Goal: Task Accomplishment & Management: Complete application form

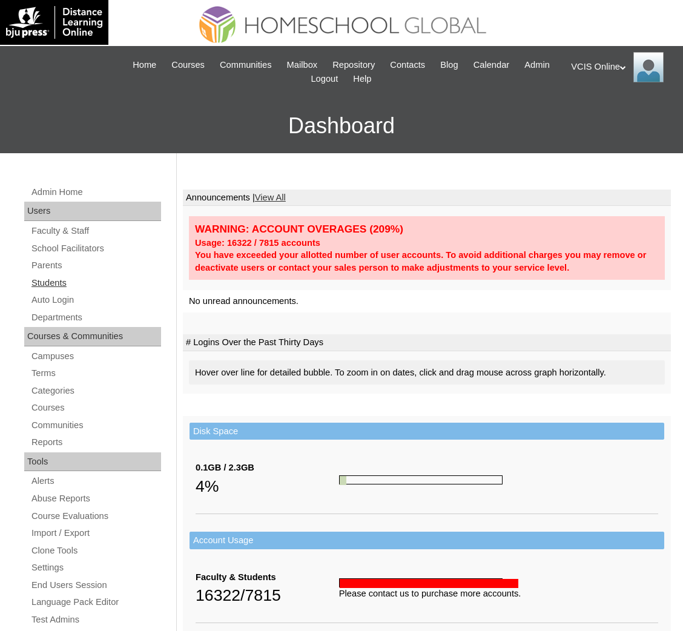
click at [50, 281] on link "Students" at bounding box center [95, 283] width 131 height 15
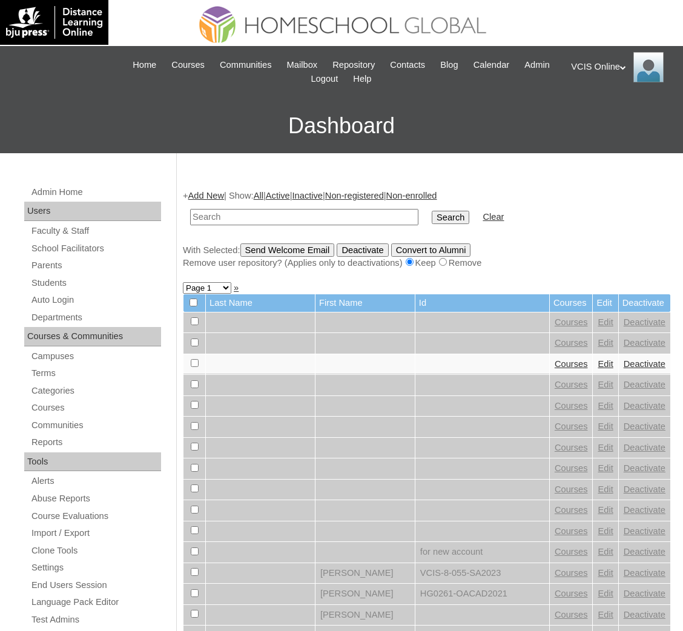
click at [50, 259] on link "Parents" at bounding box center [95, 265] width 131 height 15
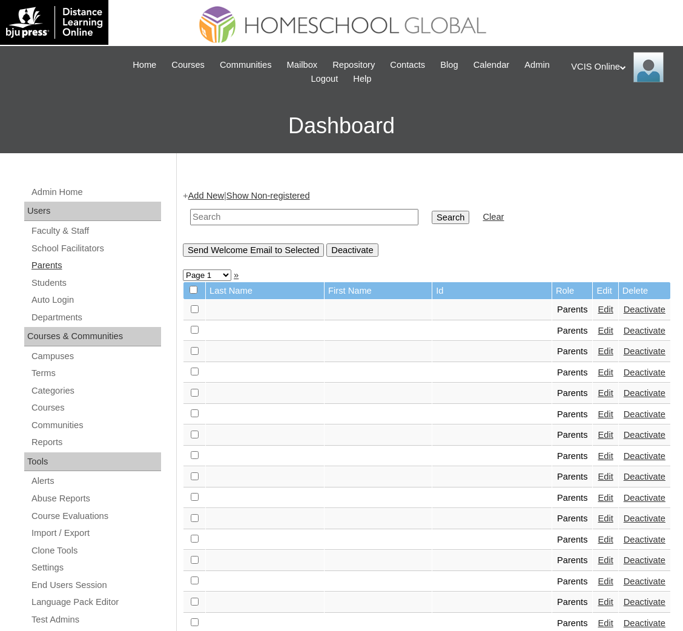
click at [56, 267] on link "Parents" at bounding box center [95, 265] width 131 height 15
click at [221, 199] on link "Add New" at bounding box center [206, 196] width 36 height 10
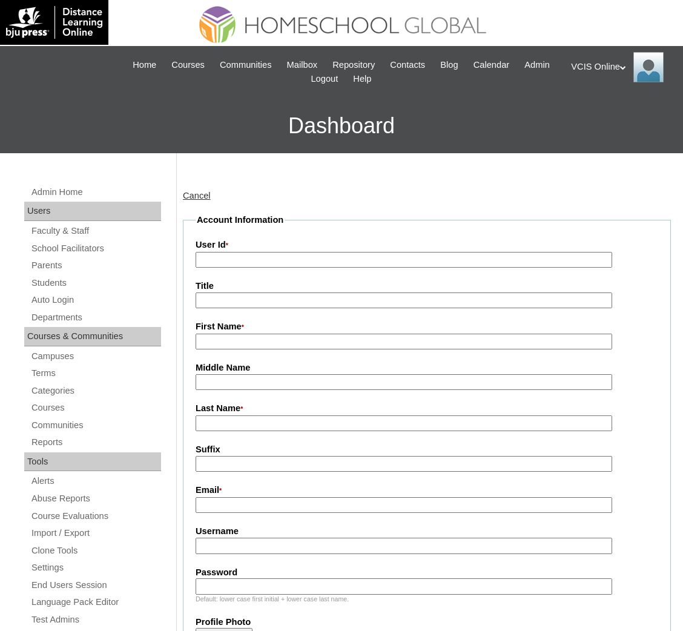
click at [226, 257] on input "User Id *" at bounding box center [404, 260] width 417 height 16
paste input "VCIS024-5A-PA2025"
type input "VCIS024-5A-PA2025"
paste input "lpagba2025"
click at [289, 538] on input "Username" at bounding box center [404, 546] width 417 height 16
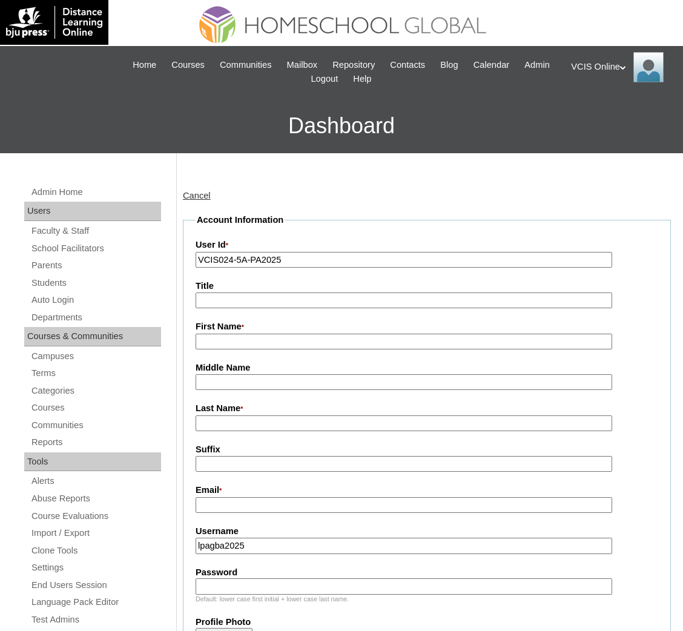
type input "lpagba2025"
paste input "djSnEm"
click at [259, 578] on input "djSnEm" at bounding box center [404, 586] width 417 height 16
type input "djSnEm"
click at [242, 505] on fieldset "Account Information User Id * VCIS024-5A-PA2025 Title First Name * Middle Name …" at bounding box center [427, 599] width 488 height 770
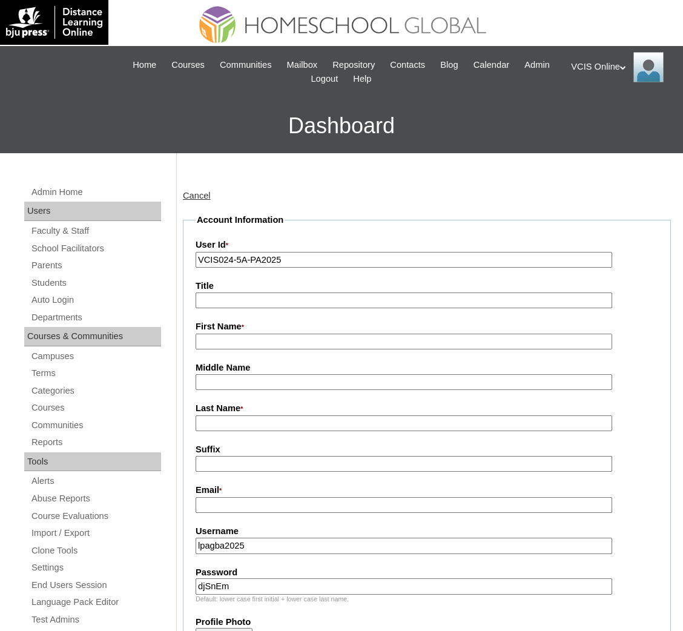
paste input "leiflorpagba@gmail.com"
type input "leiflorpagba@gmail.com"
paste input "Leiflor Pagba"
click at [268, 340] on input "Leiflor Pagba" at bounding box center [404, 342] width 417 height 16
click at [245, 340] on input "Leiflor Pagba" at bounding box center [404, 342] width 417 height 16
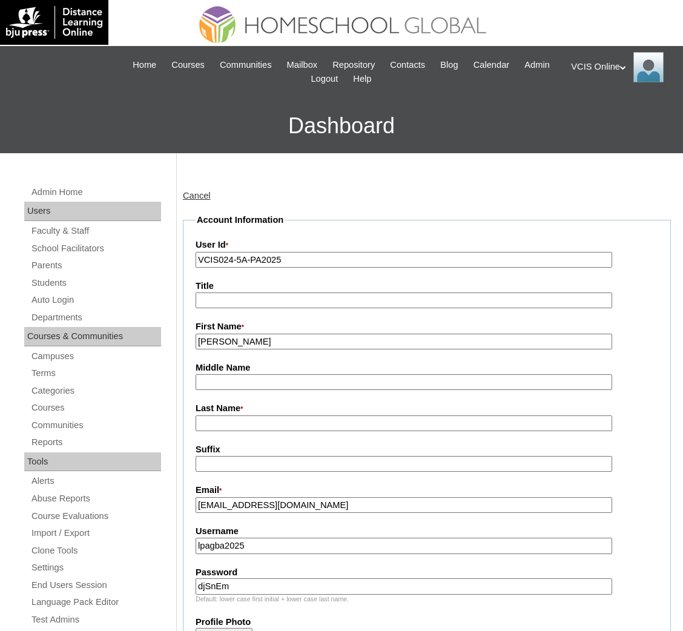
click at [245, 340] on input "Leiflor Pagba" at bounding box center [404, 342] width 417 height 16
type input "Leiflor"
paste input "Pagba"
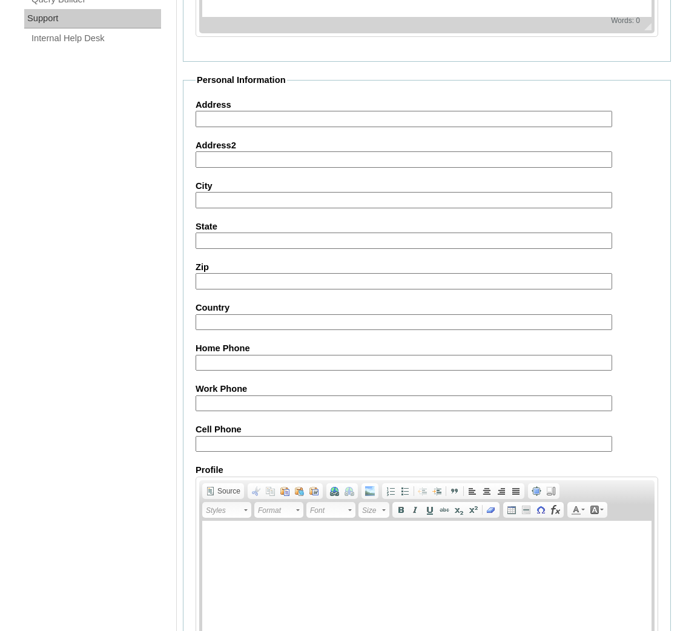
scroll to position [993, 0]
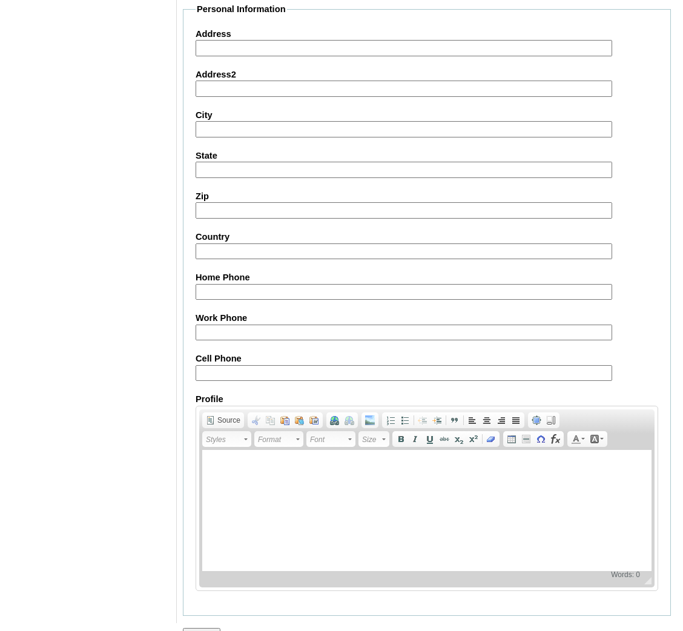
type input "Pagba"
paste input "63-9155473143"
click at [224, 365] on input "63-9155473143" at bounding box center [404, 373] width 417 height 16
type input "63-9155473143"
click at [202, 628] on input "Submit" at bounding box center [202, 634] width 38 height 13
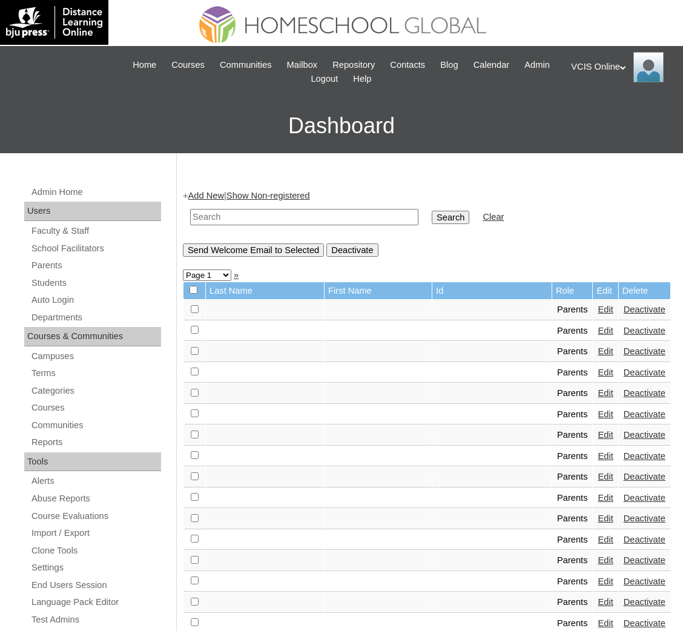
click at [274, 217] on input "text" at bounding box center [304, 217] width 228 height 16
paste input "VCIS024-5A-PA2025"
type input "VCIS024-5A-PA2025"
click at [432, 211] on input "Search" at bounding box center [451, 217] width 38 height 13
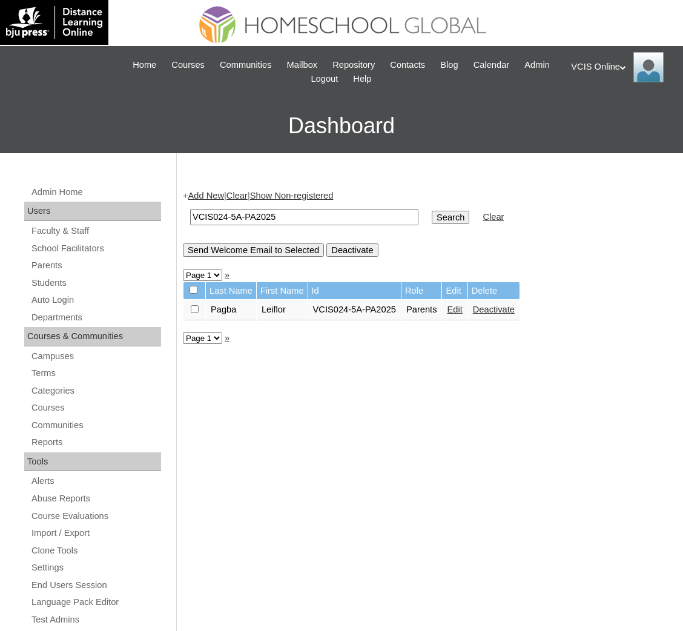
click at [462, 306] on link "Edit" at bounding box center [454, 310] width 15 height 10
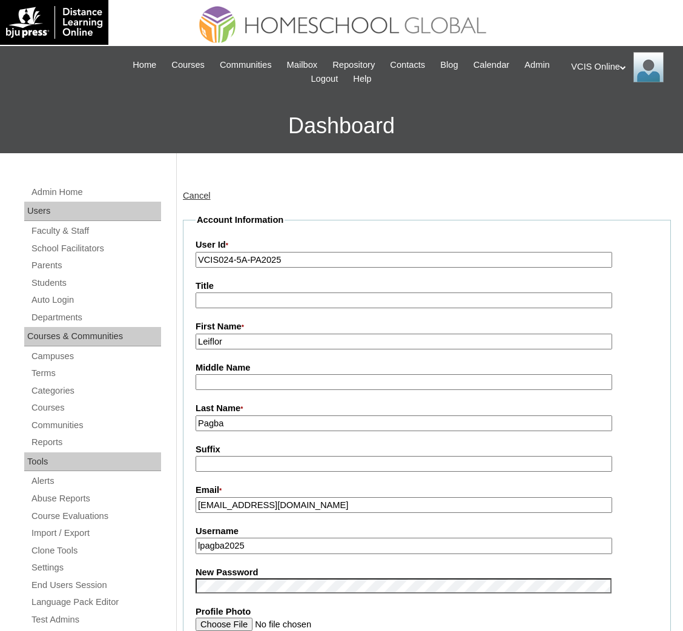
click at [286, 431] on fieldset "Account Information User Id * VCIS024-5A-PA2025 Title First Name * Leiflor Midd…" at bounding box center [427, 576] width 488 height 724
drag, startPoint x: 296, startPoint y: 431, endPoint x: 308, endPoint y: 430, distance: 12.8
click at [308, 430] on fieldset "Account Information User Id * VCIS024-5A-PA2025 Title First Name * Leiflor Midd…" at bounding box center [427, 576] width 488 height 724
drag, startPoint x: 308, startPoint y: 430, endPoint x: 328, endPoint y: 423, distance: 20.7
click at [328, 423] on fieldset "Account Information User Id * VCIS024-5A-PA2025 Title First Name * Leiflor Midd…" at bounding box center [427, 576] width 488 height 724
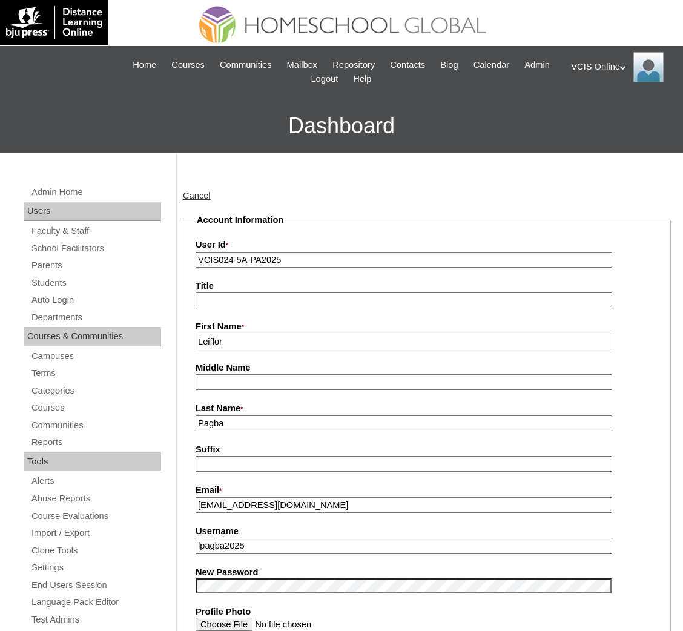
click at [328, 423] on input "Pagba" at bounding box center [404, 423] width 417 height 16
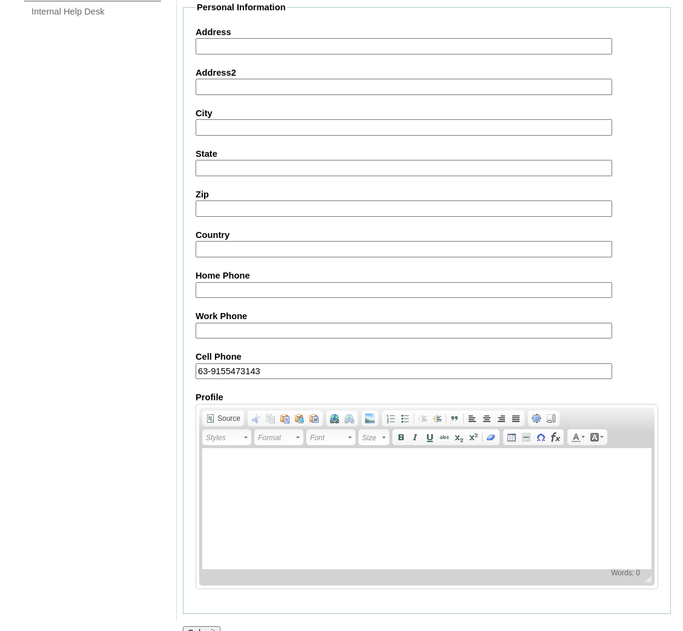
type input "Pagba (2025)"
click at [207, 626] on input "Submit" at bounding box center [202, 632] width 38 height 13
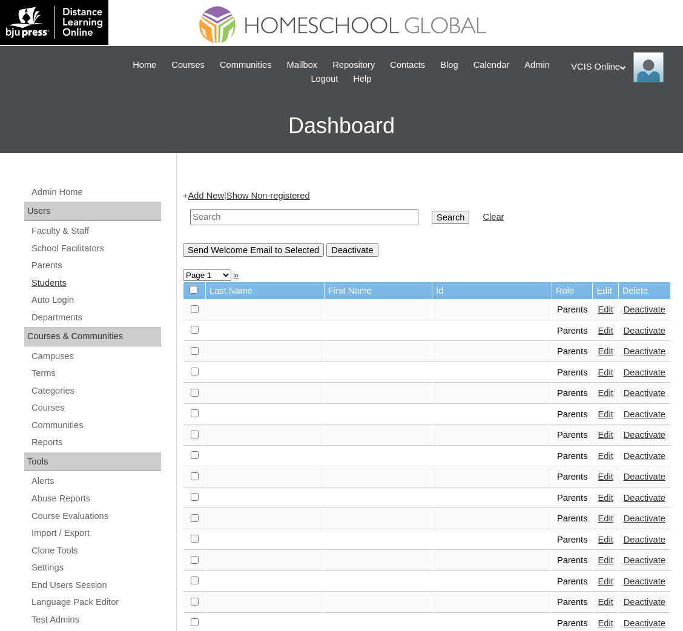
click at [68, 282] on link "Students" at bounding box center [95, 283] width 131 height 15
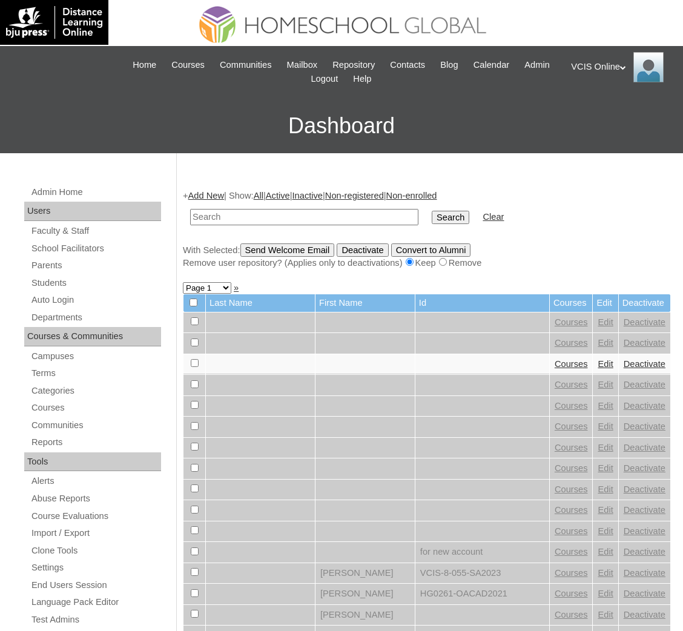
click at [193, 198] on link "Add New" at bounding box center [206, 196] width 36 height 10
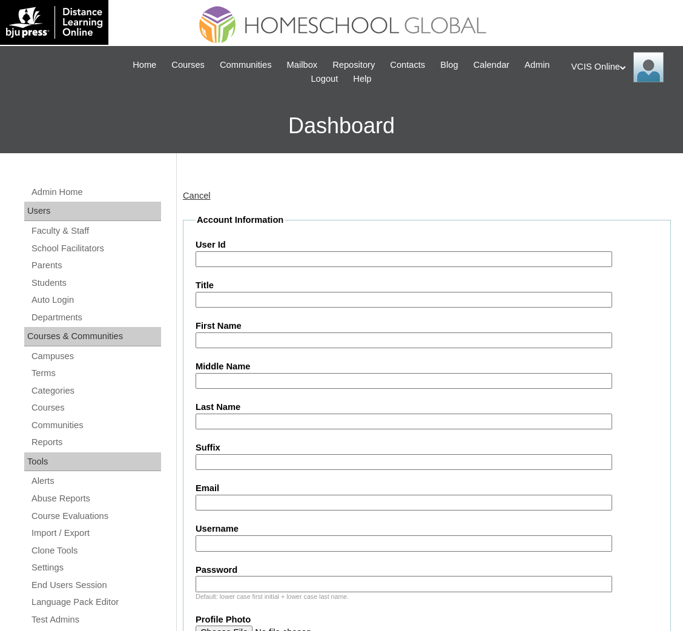
click at [283, 254] on input "User Id" at bounding box center [404, 259] width 417 height 16
paste input "VCIS025-5A-SA2025"
type input "VCIS025-5A-SA2025"
click at [286, 524] on label "Username" at bounding box center [427, 529] width 463 height 13
click at [286, 535] on input "Username" at bounding box center [404, 543] width 417 height 16
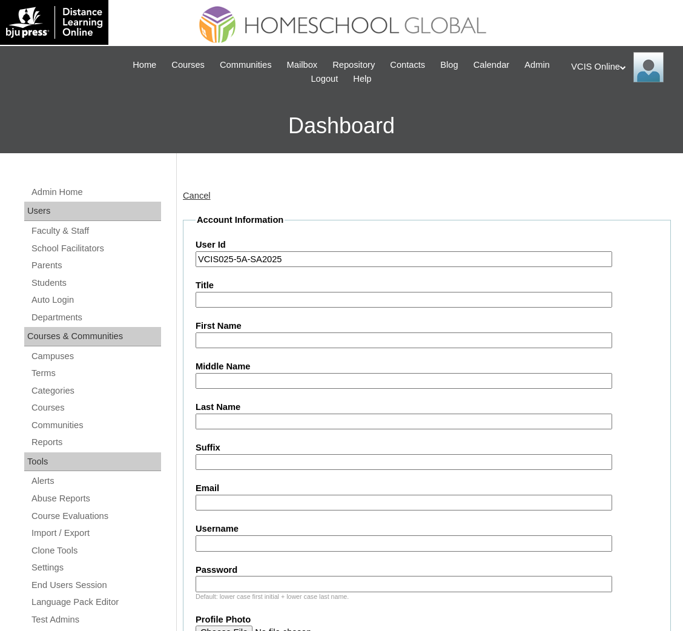
click at [295, 535] on input "Username" at bounding box center [404, 543] width 417 height 16
paste input "olivia.pagba2025"
type input "olivia.pagba2025"
drag, startPoint x: 310, startPoint y: 592, endPoint x: 296, endPoint y: 575, distance: 21.5
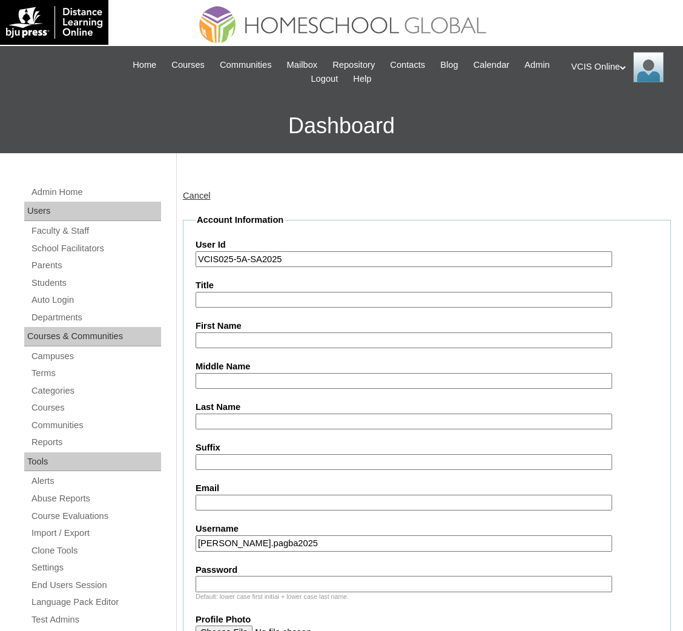
click at [296, 576] on input "Password" at bounding box center [404, 584] width 417 height 16
paste input "JDnSsR"
type input "JDnSsR"
paste input "olpagba.student@vcis.edu.ph"
click at [227, 497] on input "olpagba.student@vcis.edu.ph" at bounding box center [404, 503] width 417 height 16
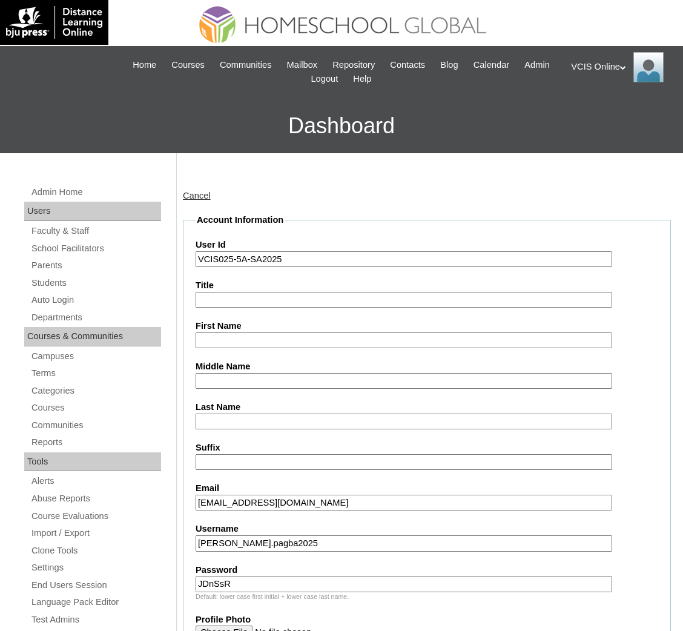
type input "olpagba.student@vcis.edu.ph"
paste input "Pagba"
click at [253, 418] on input "Pagba" at bounding box center [404, 422] width 417 height 16
type input "Pagba"
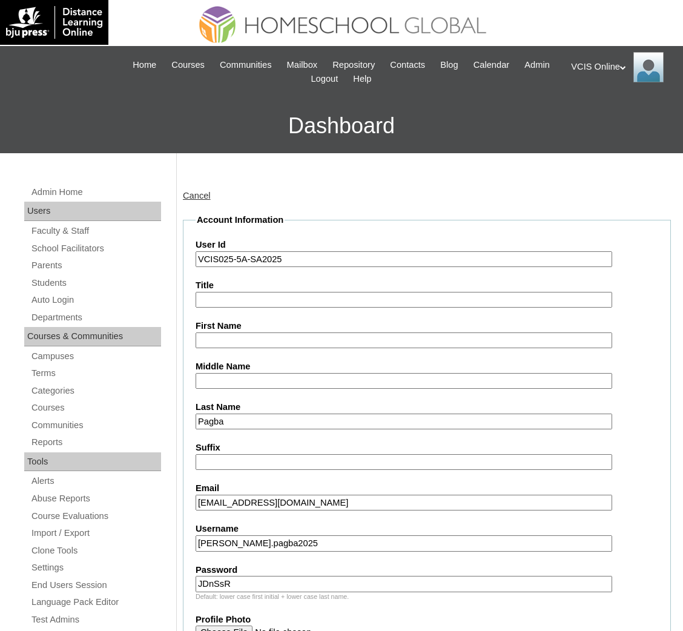
paste input "Olvia Louise"
click at [256, 343] on input "First Name" at bounding box center [404, 340] width 417 height 16
click at [205, 334] on input "Olvia Louise" at bounding box center [404, 340] width 417 height 16
type input "OlIvia Louise"
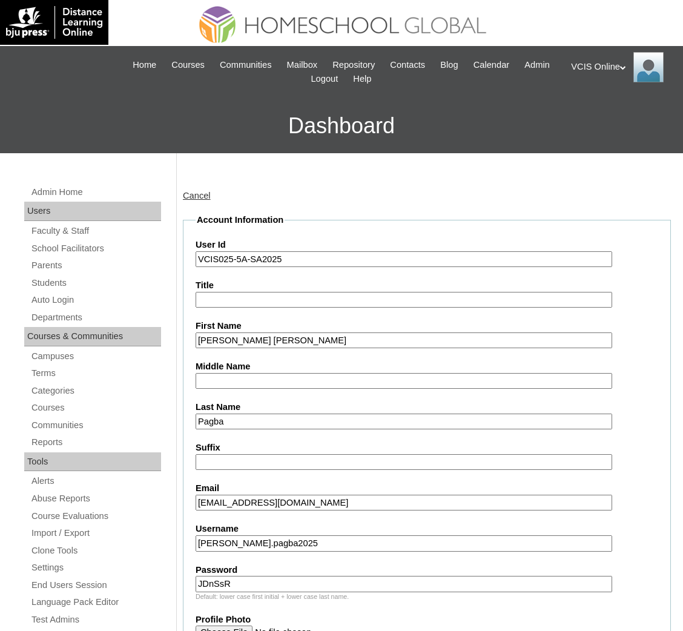
click at [280, 460] on input "Suffix" at bounding box center [404, 462] width 417 height 16
paste input "Maniquiz"
click at [246, 374] on input "Maniquiz" at bounding box center [404, 381] width 417 height 16
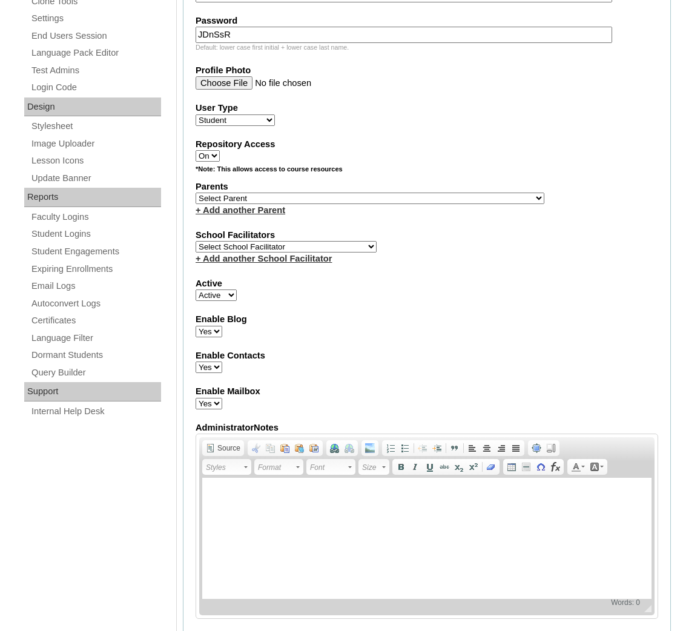
scroll to position [548, 0]
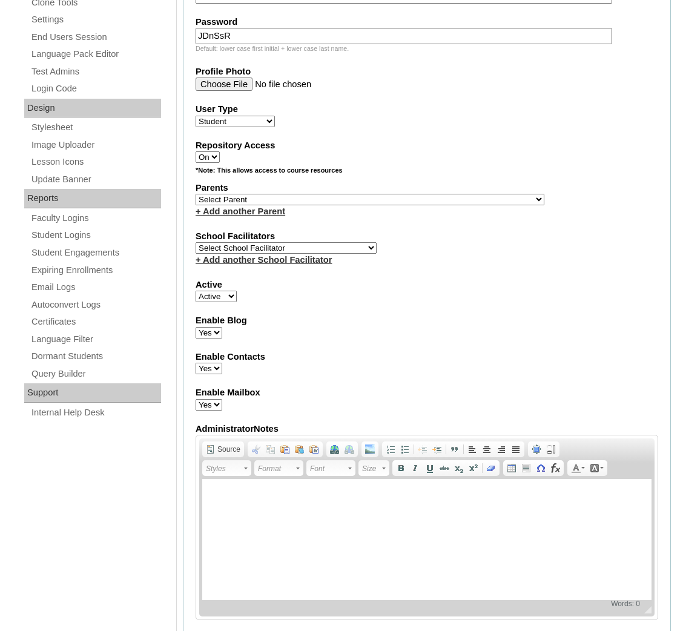
type input "Maniquiz"
click at [275, 194] on select "Select Parent , , , , , , , , , , , , , , , , , , , , , , , , , , , , , , , , ,…" at bounding box center [370, 200] width 349 height 12
select select "43420"
click at [196, 194] on select "Select Parent , , , , , , , , , , , , , , , , , , , , , , , , , , , , , , , , ,…" at bounding box center [370, 200] width 349 height 12
click at [264, 242] on select "Select School Facilitator Norman Añain Ruffa Abadijas Mary Abella Gloryfe Abion…" at bounding box center [286, 248] width 181 height 12
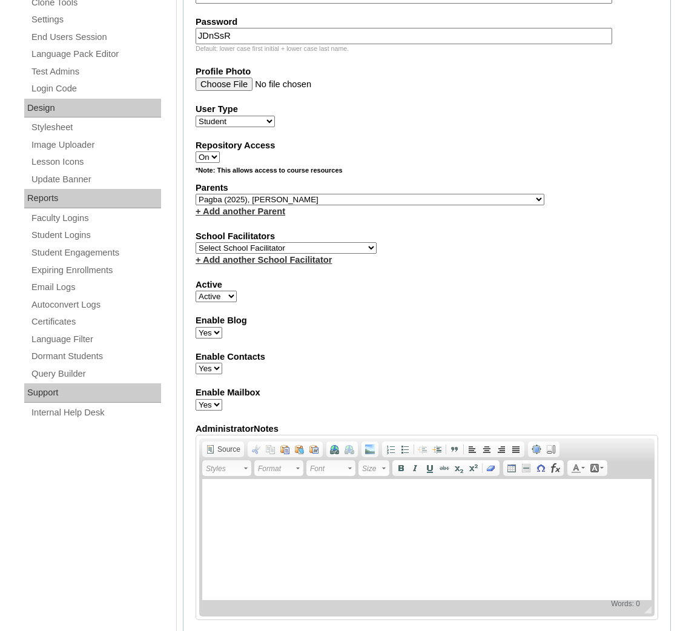
select select "42229"
click at [196, 242] on select "Select School Facilitator Norman Añain Ruffa Abadijas Mary Abella Gloryfe Abion…" at bounding box center [286, 248] width 181 height 12
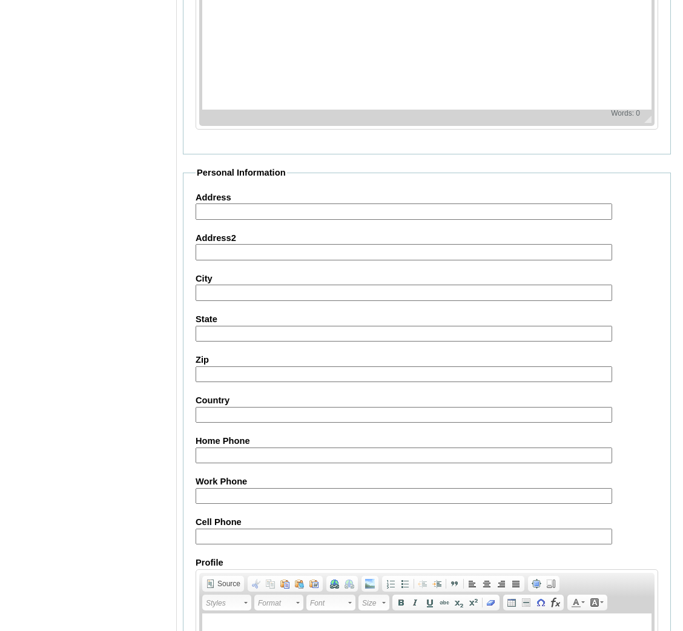
scroll to position [1194, 0]
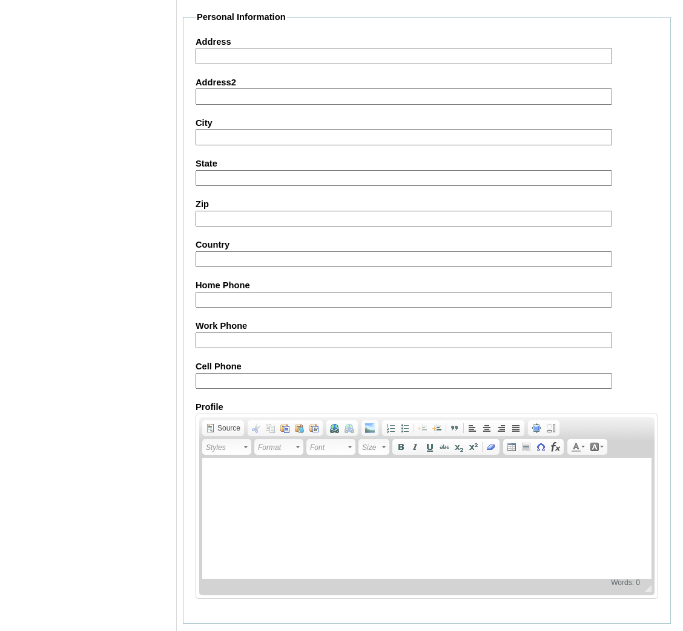
click at [242, 373] on input "Cell Phone" at bounding box center [404, 381] width 417 height 16
paste input "63-9155473143"
type input "63-9155473143"
click at [203, 636] on input "Submit" at bounding box center [202, 642] width 38 height 13
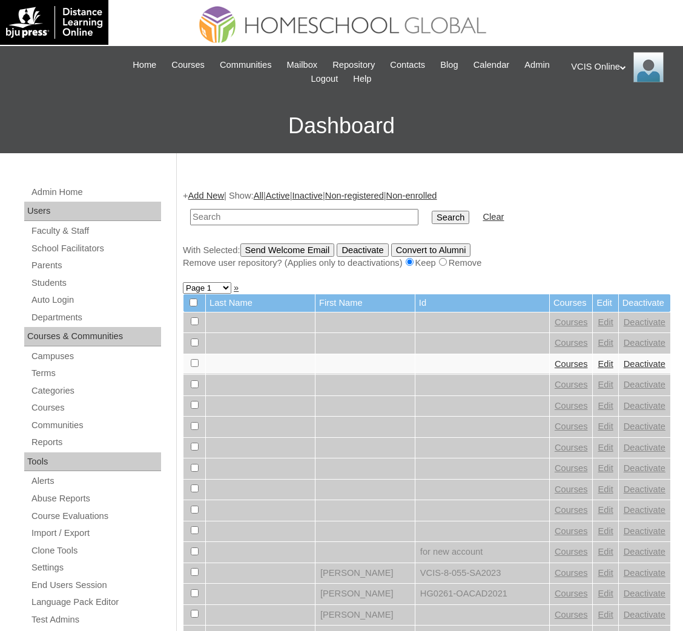
click at [251, 213] on input "text" at bounding box center [304, 217] width 228 height 16
paste input "VCIS025-5A-SA2025"
type input "VCIS025-5A-SA2025"
click at [432, 211] on input "Search" at bounding box center [451, 217] width 38 height 13
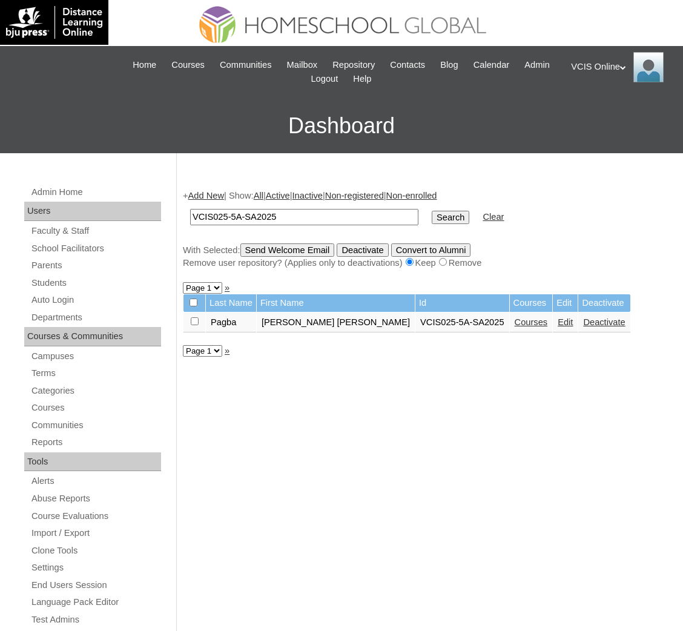
click at [515, 317] on link "Courses" at bounding box center [531, 322] width 33 height 10
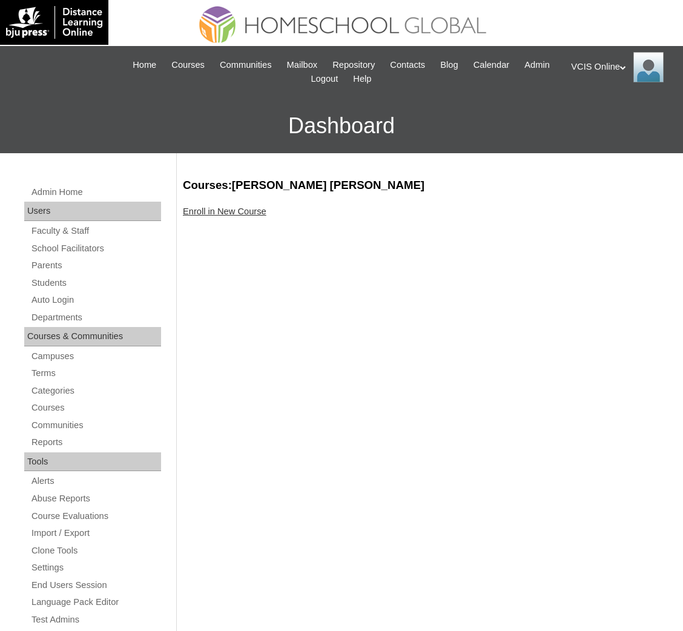
click at [250, 214] on link "Enroll in New Course" at bounding box center [225, 212] width 84 height 10
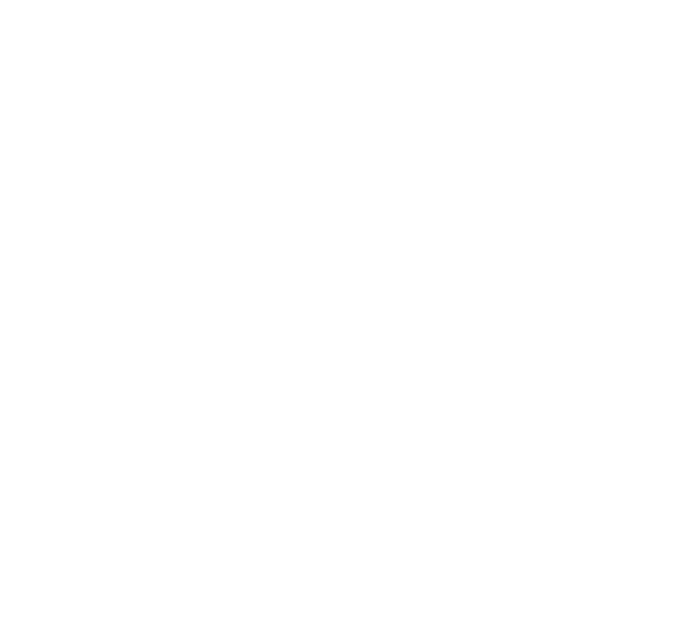
click at [0, 0] on html at bounding box center [0, 0] width 0 height 0
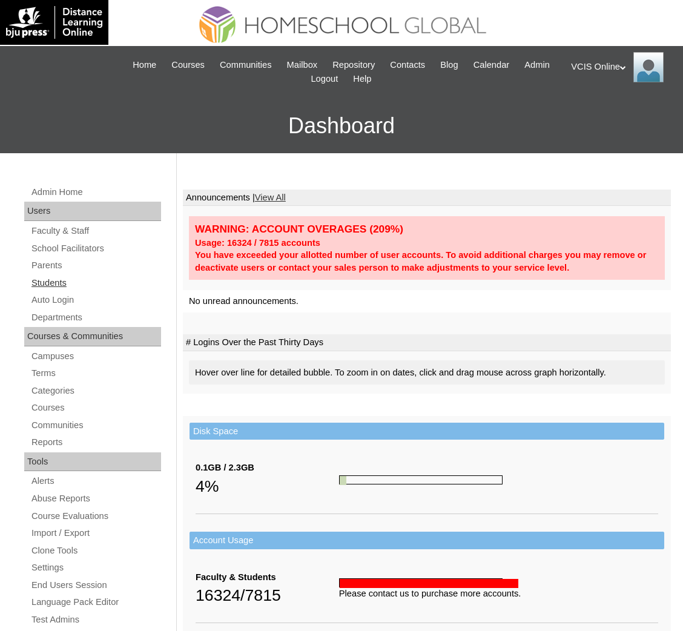
click at [32, 283] on link "Students" at bounding box center [95, 283] width 131 height 15
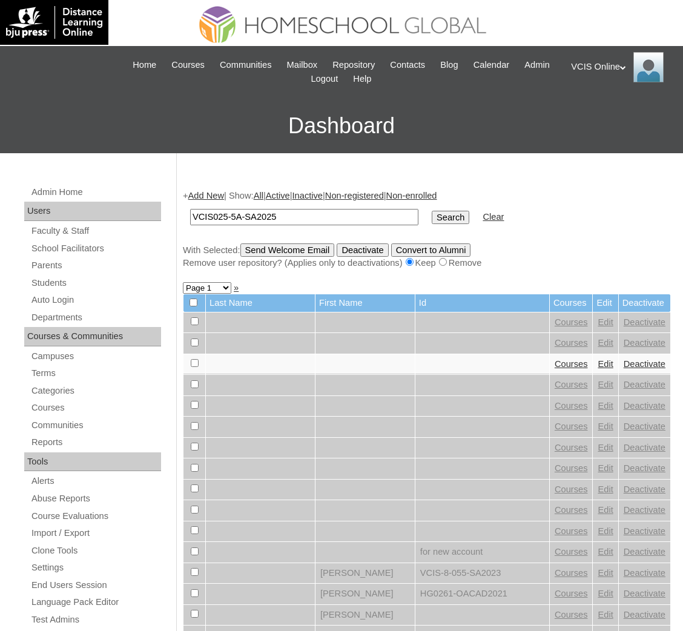
click at [221, 216] on input "VCIS025-5A-SA2025" at bounding box center [304, 217] width 228 height 16
type input "VCIS024-5A-SA2025"
click at [432, 211] on input "Search" at bounding box center [451, 217] width 38 height 13
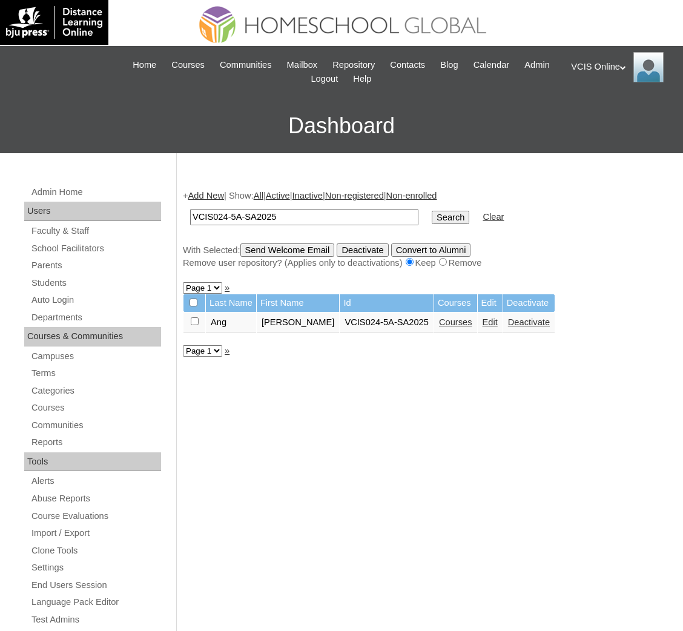
click at [439, 318] on link "Courses" at bounding box center [455, 322] width 33 height 10
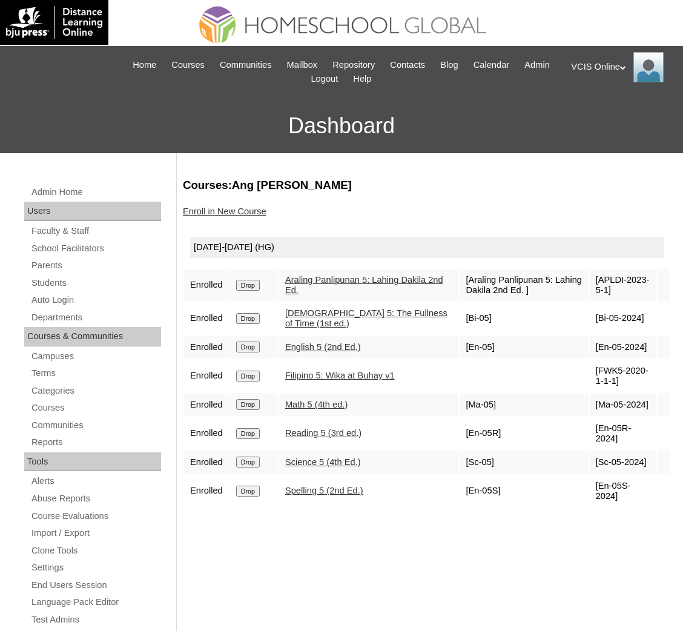
drag, startPoint x: 601, startPoint y: 285, endPoint x: 597, endPoint y: 277, distance: 8.7
click at [597, 277] on td "[APLDI-2023-5-1]" at bounding box center [623, 285] width 67 height 32
copy td "APLDI-2023-5-1"
drag, startPoint x: 641, startPoint y: 316, endPoint x: 598, endPoint y: 316, distance: 43.0
click at [598, 316] on td "[Bi-05-2024]" at bounding box center [623, 318] width 67 height 32
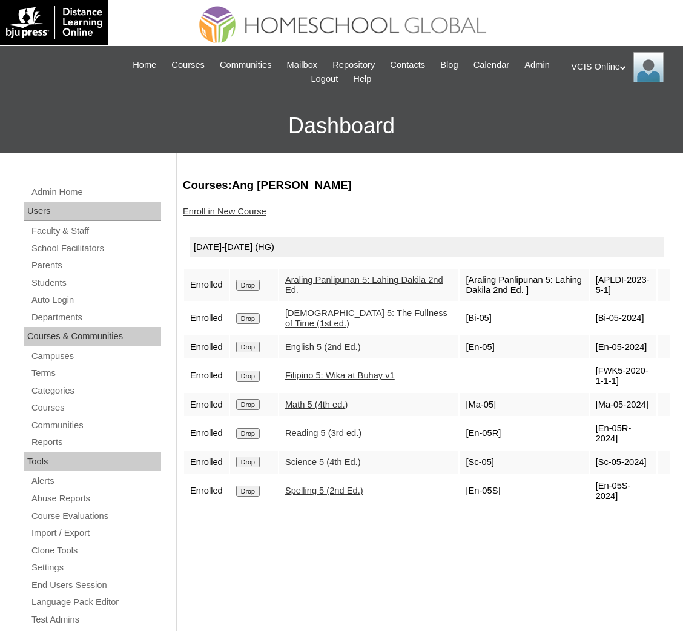
copy td "Bi-05-2024]"
drag, startPoint x: 643, startPoint y: 345, endPoint x: 597, endPoint y: 345, distance: 46.0
click at [597, 345] on td "[En-05-2024]" at bounding box center [623, 347] width 67 height 23
copy td "En-05-2024]"
drag, startPoint x: 613, startPoint y: 378, endPoint x: 593, endPoint y: 366, distance: 23.4
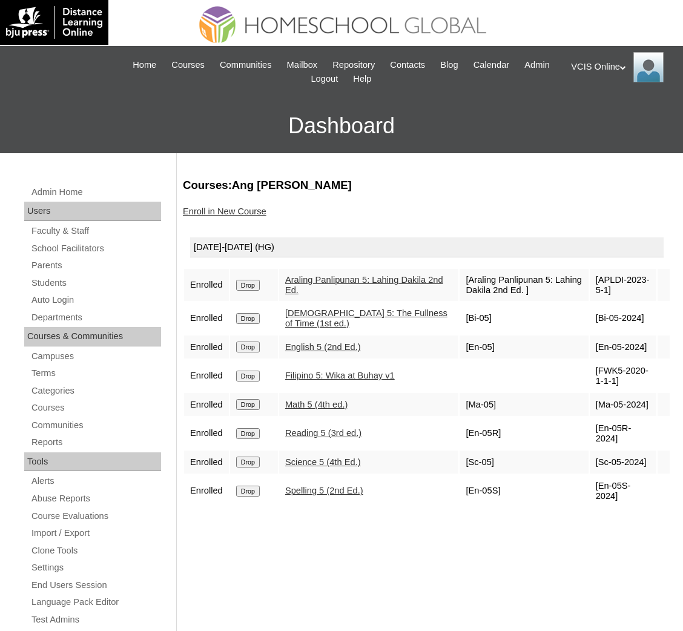
click at [593, 366] on td "[FWK5-2020-1-1-1]" at bounding box center [623, 376] width 67 height 32
click at [602, 371] on td "[FWK5-2020-1-1-1]" at bounding box center [623, 376] width 67 height 32
drag, startPoint x: 613, startPoint y: 377, endPoint x: 594, endPoint y: 369, distance: 20.9
click at [594, 369] on td "[FWK5-2020-1-1-1]" at bounding box center [623, 376] width 67 height 32
copy td "FWK5-2020-1-1-1]"
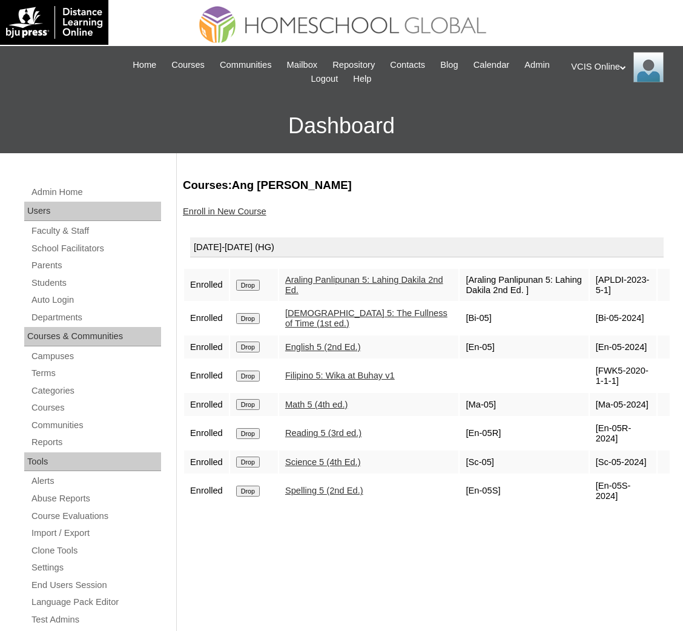
drag, startPoint x: 645, startPoint y: 403, endPoint x: 594, endPoint y: 403, distance: 50.9
click at [594, 403] on td "[Ma-05-2024]" at bounding box center [623, 404] width 67 height 23
copy td "Ma-05-2024"
drag, startPoint x: 647, startPoint y: 425, endPoint x: 598, endPoint y: 425, distance: 49.1
click at [598, 425] on td "[En-05R-2024]" at bounding box center [623, 433] width 67 height 32
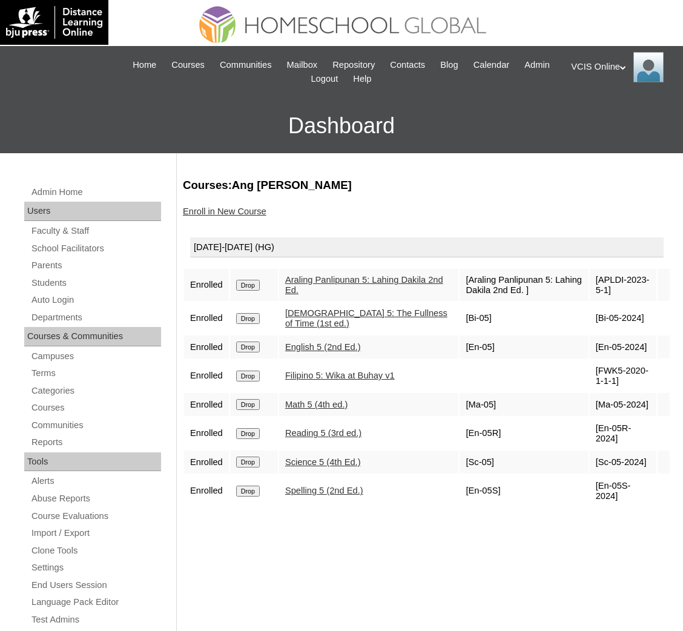
click at [592, 425] on td "[En-05R-2024]" at bounding box center [623, 433] width 67 height 32
copy td "[En-05R-2024"
drag, startPoint x: 637, startPoint y: 449, endPoint x: 595, endPoint y: 448, distance: 41.2
click at [595, 451] on td "[Sc-05-2024]" at bounding box center [623, 462] width 67 height 23
copy td "Sc-05-2024"
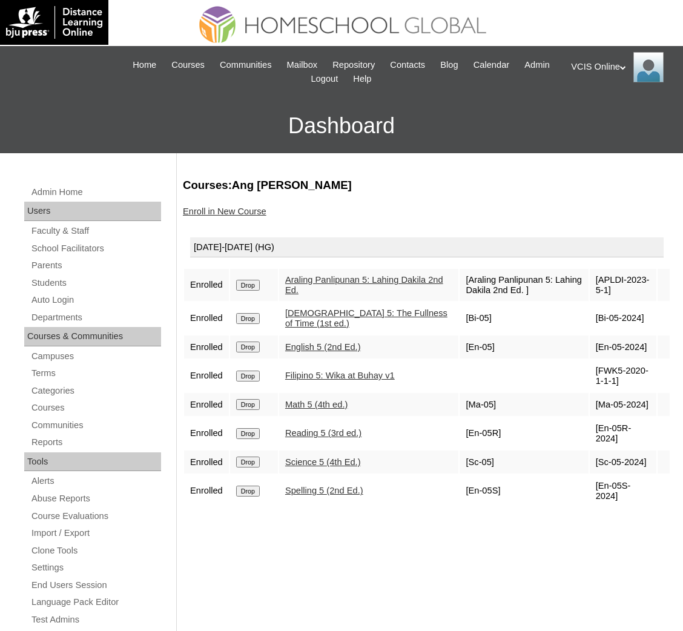
drag, startPoint x: 644, startPoint y: 472, endPoint x: 591, endPoint y: 469, distance: 52.8
click at [591, 475] on td "[En-05S-2024]" at bounding box center [623, 491] width 67 height 32
copy td "[En-05S-2024"
drag, startPoint x: 649, startPoint y: 400, endPoint x: 590, endPoint y: 402, distance: 59.4
click at [590, 402] on td "[Ma-05-2024]" at bounding box center [623, 404] width 67 height 23
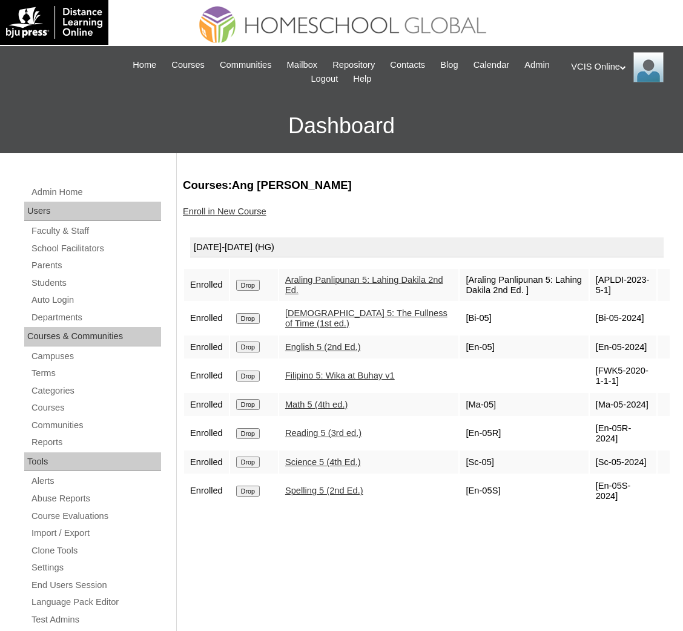
copy td "[Ma-05-2024]"
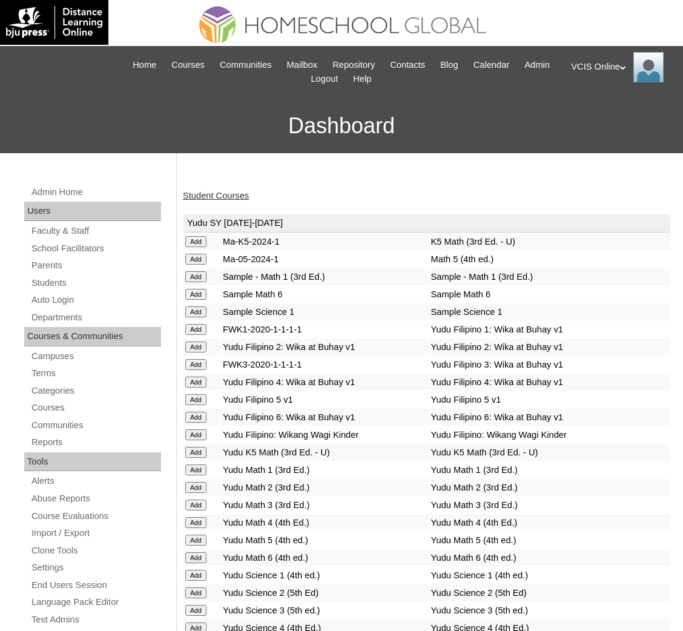
click at [303, 190] on div "Student Courses" at bounding box center [427, 196] width 488 height 13
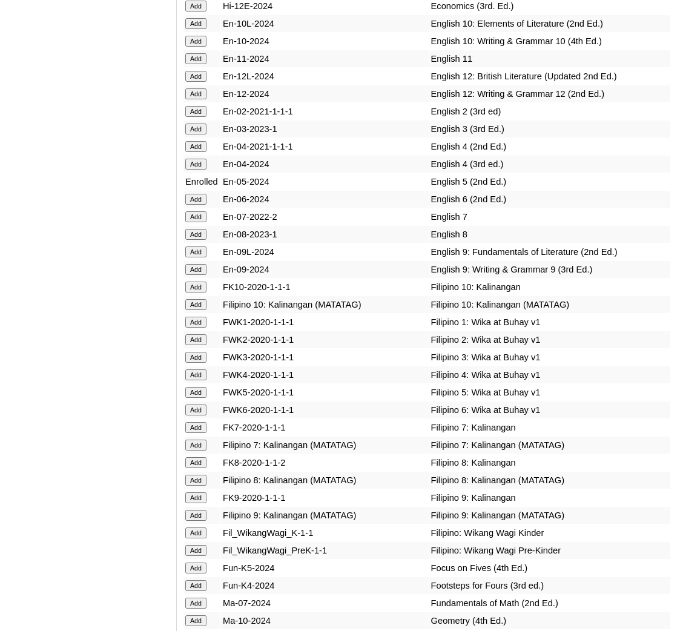
click at [197, 384] on td "Add" at bounding box center [202, 392] width 37 height 17
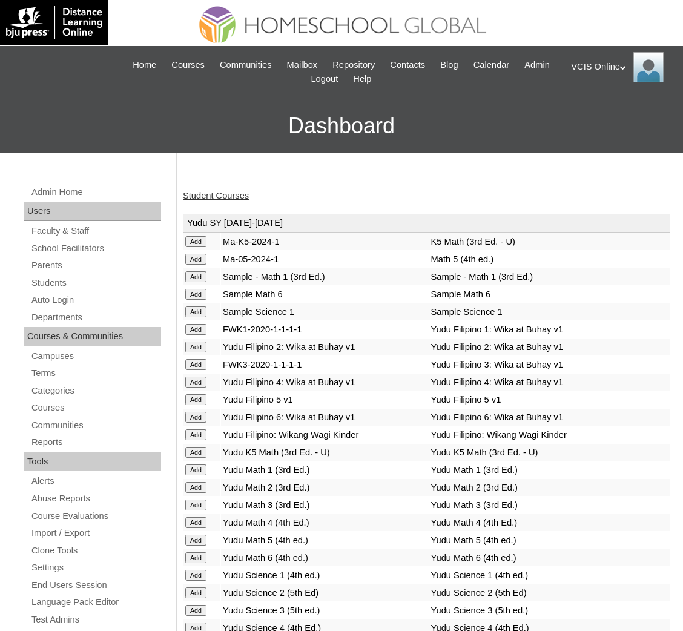
click at [198, 247] on input "Add" at bounding box center [195, 241] width 21 height 11
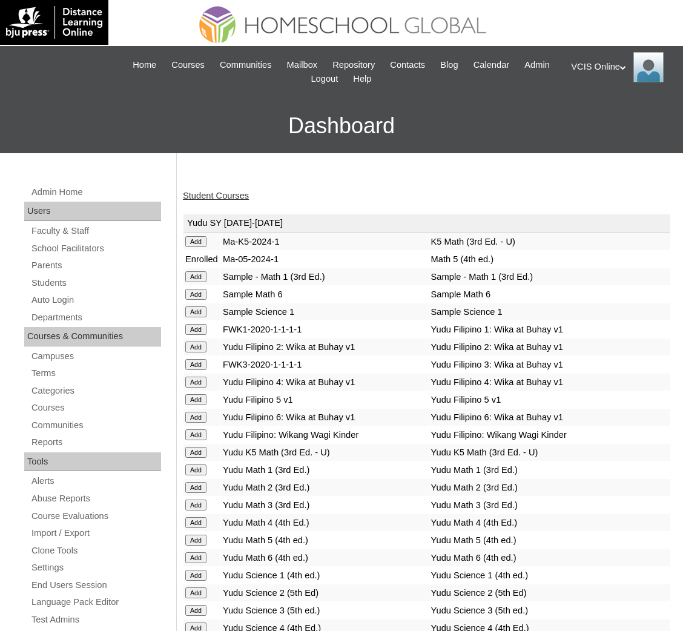
click at [322, 193] on div "Student Courses" at bounding box center [427, 196] width 488 height 13
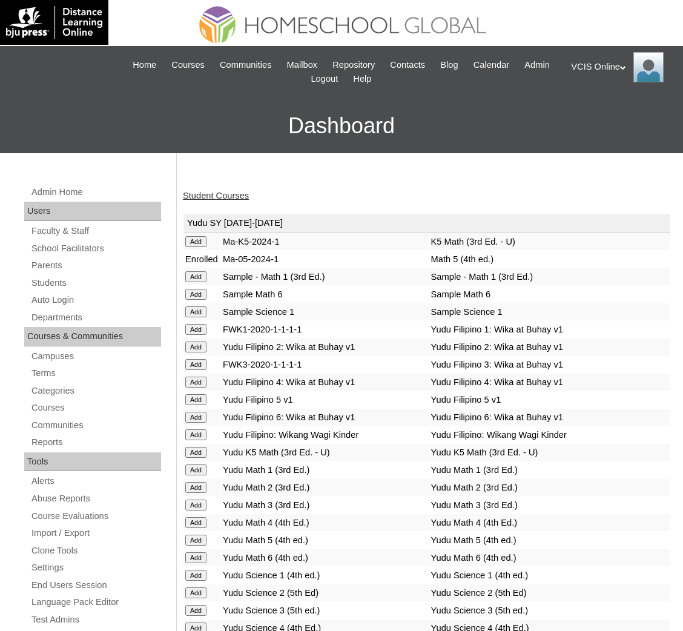
click at [210, 196] on link "Student Courses" at bounding box center [216, 196] width 66 height 10
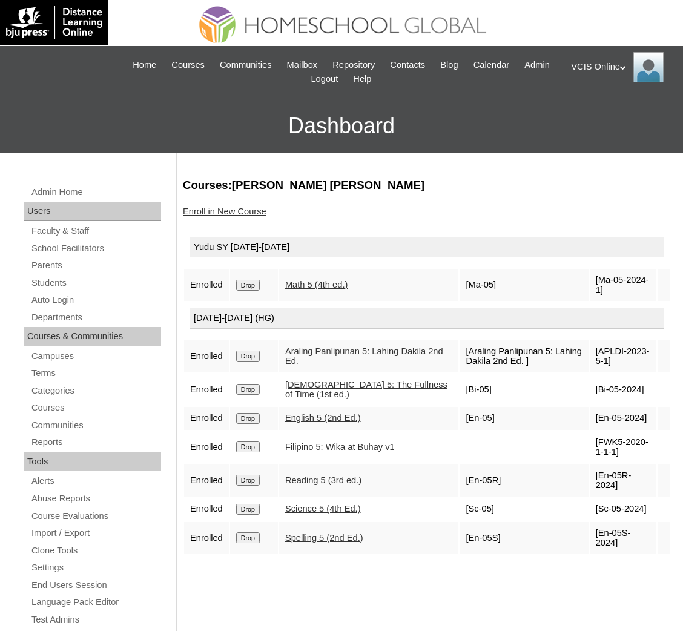
click at [249, 286] on input "Drop" at bounding box center [248, 285] width 24 height 11
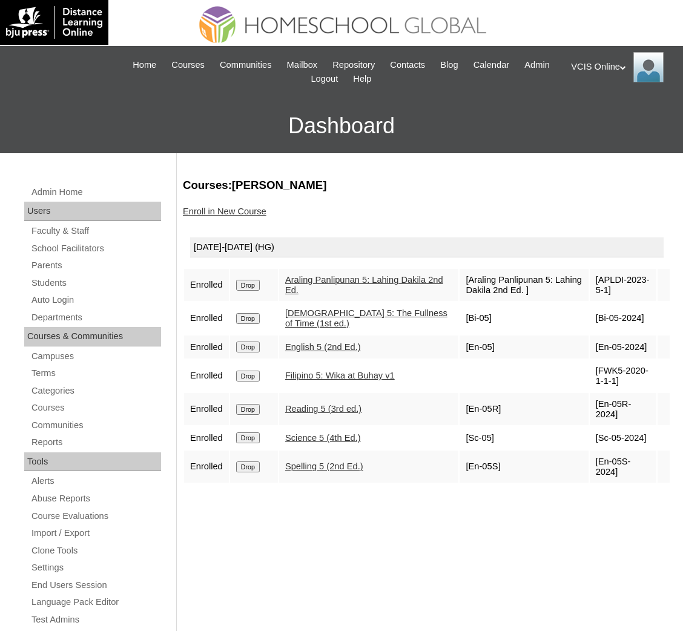
click at [192, 219] on div "Courses:[PERSON_NAME] Enroll in New Course [DATE]-[DATE] (HG) Enrolled Drop Ara…" at bounding box center [424, 582] width 494 height 811
click at [198, 216] on div "Enroll in New Course" at bounding box center [427, 211] width 488 height 13
click at [219, 208] on link "Enroll in New Course" at bounding box center [225, 212] width 84 height 10
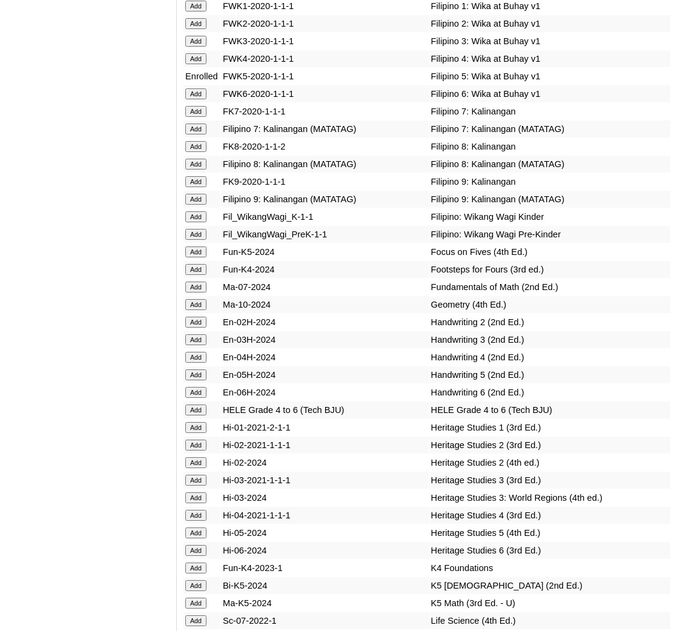
scroll to position [4115, 0]
